Goal: Find contact information: Find contact information

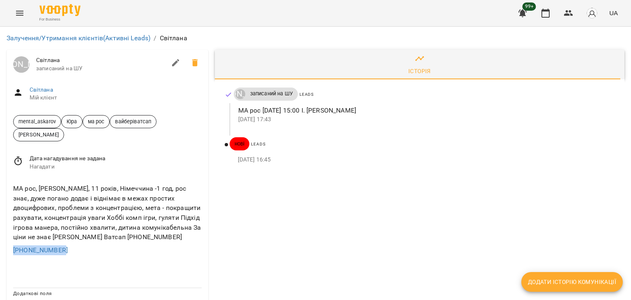
drag, startPoint x: 69, startPoint y: 250, endPoint x: 11, endPoint y: 252, distance: 58.0
click at [11, 252] on div "МА рос, [PERSON_NAME], 11 років, Німеччина -1 год, рос знає, дуже погано додає …" at bounding box center [108, 219] width 202 height 84
copy link "[PHONE_NUMBER]"
drag, startPoint x: 39, startPoint y: 188, endPoint x: 51, endPoint y: 188, distance: 12.7
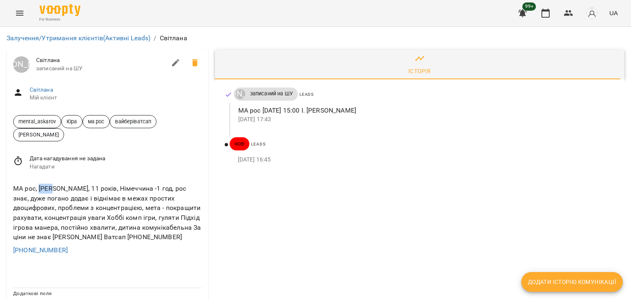
click at [51, 188] on div "МА рос, Ерік, 11 років, Німеччина -1 год, рос знає, дуже погано додає і відніма…" at bounding box center [108, 212] width 192 height 61
copy div "Ерік"
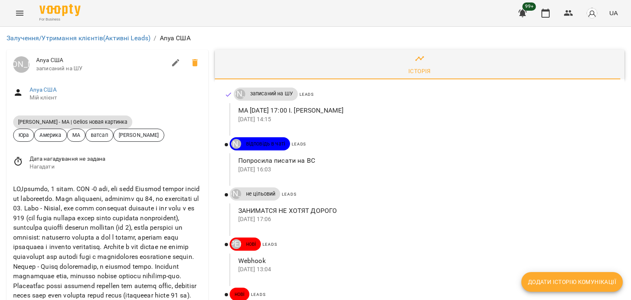
scroll to position [123, 0]
drag, startPoint x: 76, startPoint y: 239, endPoint x: 131, endPoint y: 239, distance: 55.9
click at [131, 239] on div at bounding box center [108, 266] width 192 height 168
drag, startPoint x: 68, startPoint y: 255, endPoint x: 14, endPoint y: 257, distance: 53.4
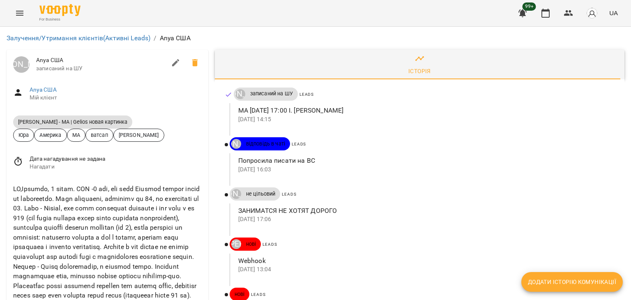
copy link "[PHONE_NUMBER]"
click at [111, 201] on div at bounding box center [108, 266] width 192 height 168
click at [99, 228] on div at bounding box center [108, 266] width 192 height 168
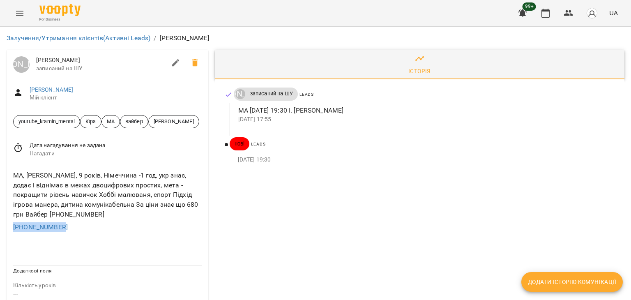
drag, startPoint x: 3, startPoint y: 226, endPoint x: 90, endPoint y: 232, distance: 86.5
copy link "+380974836114"
click at [121, 197] on div "МА, Владислав, 9 років, Німеччина -1 год, укр знає, додає і віднімає в межах дв…" at bounding box center [108, 195] width 192 height 52
